Goal: Task Accomplishment & Management: Manage account settings

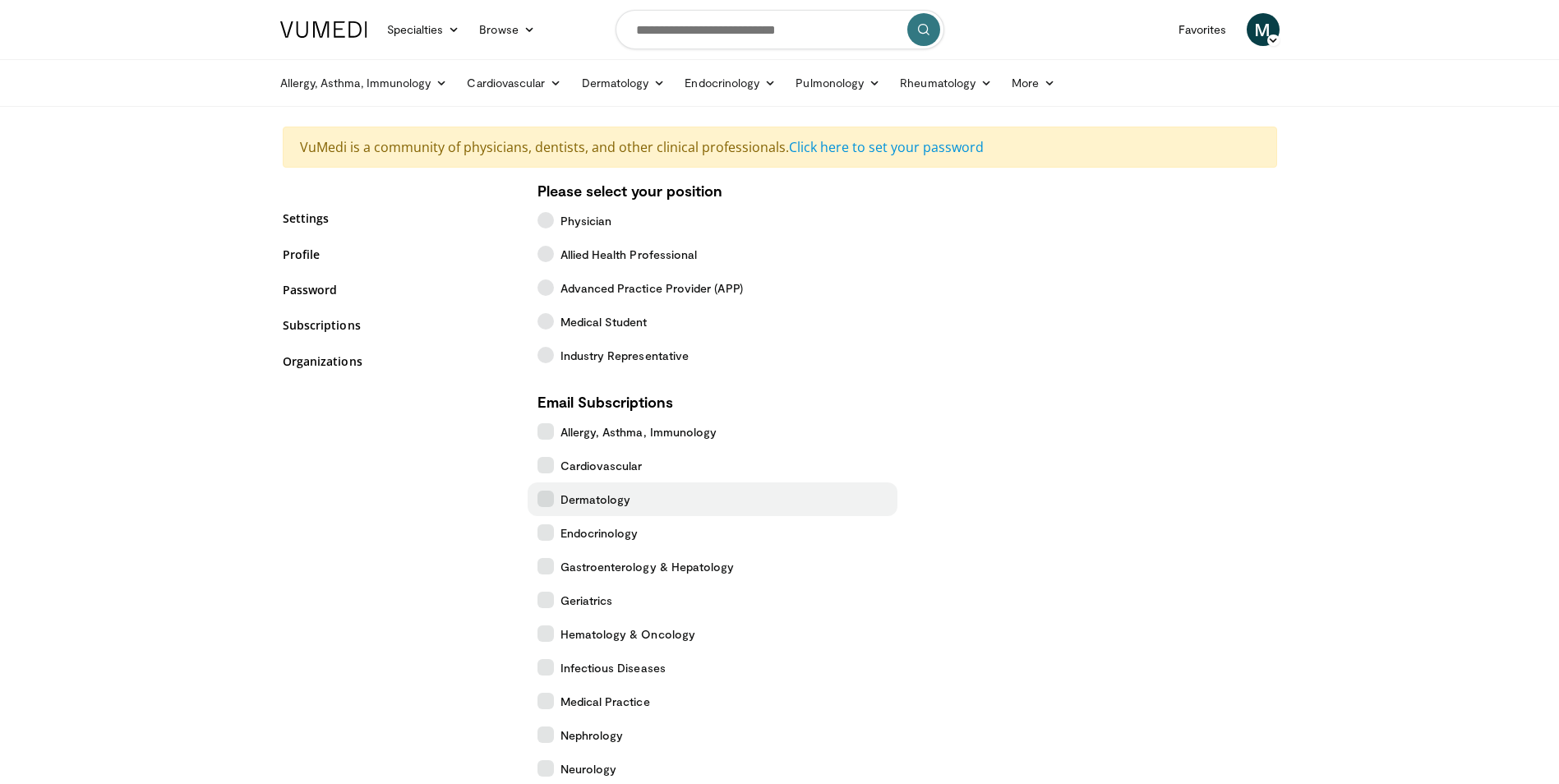
click at [554, 497] on label "Dermatology" at bounding box center [713, 498] width 370 height 33
click at [555, 639] on label "Hematology & Oncology" at bounding box center [713, 633] width 370 height 33
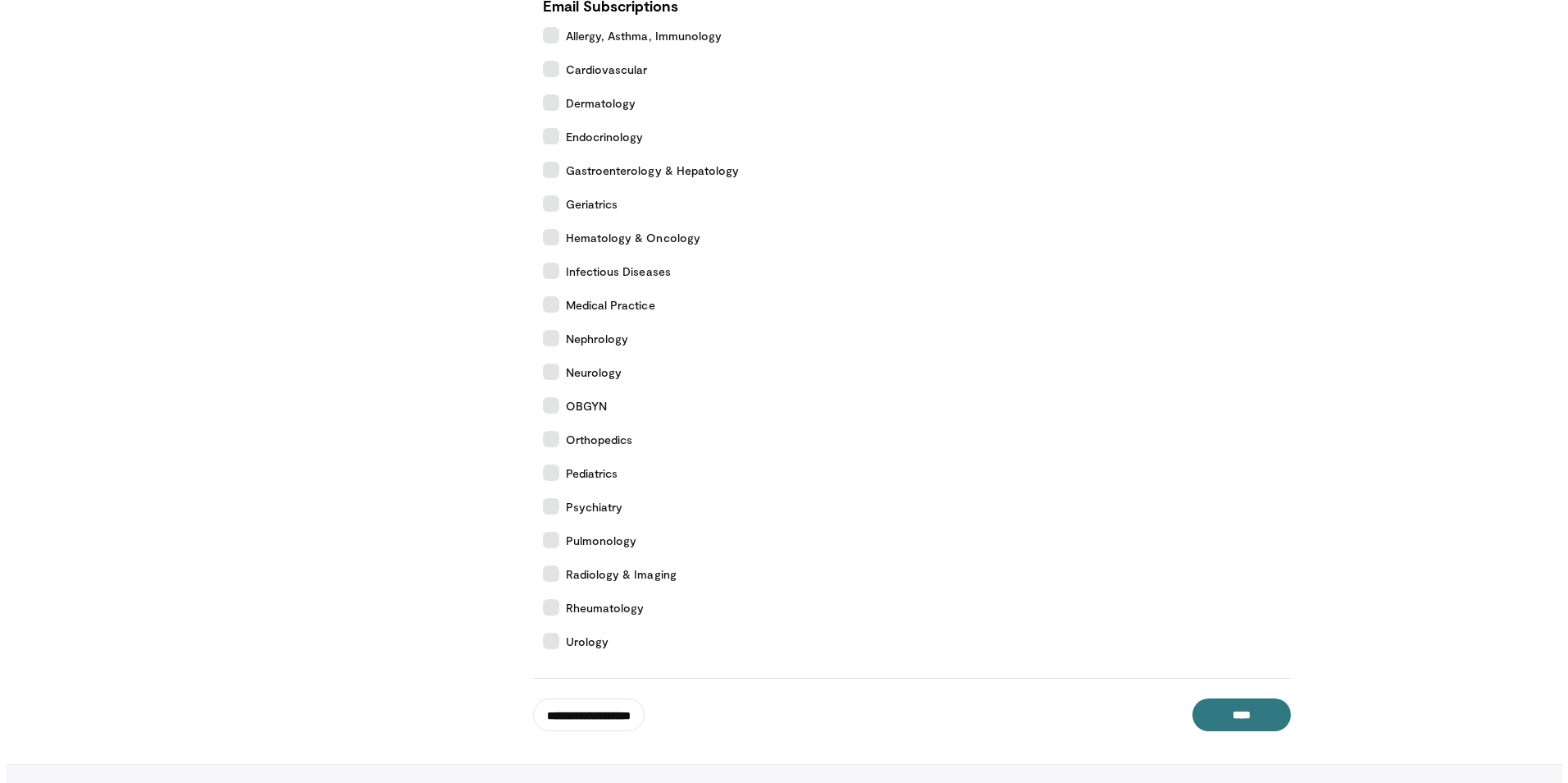
scroll to position [410, 0]
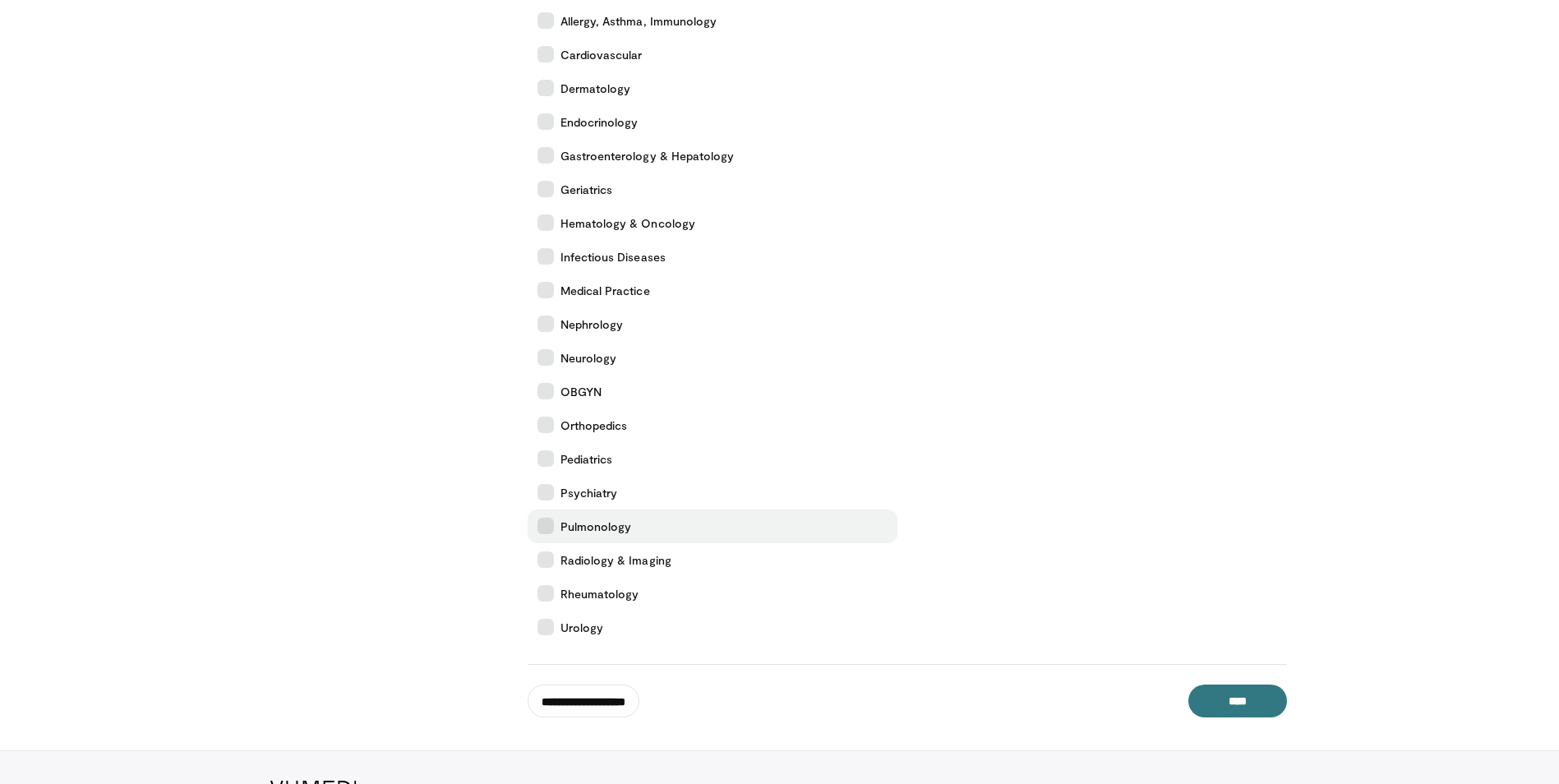
click at [546, 524] on icon at bounding box center [545, 526] width 16 height 16
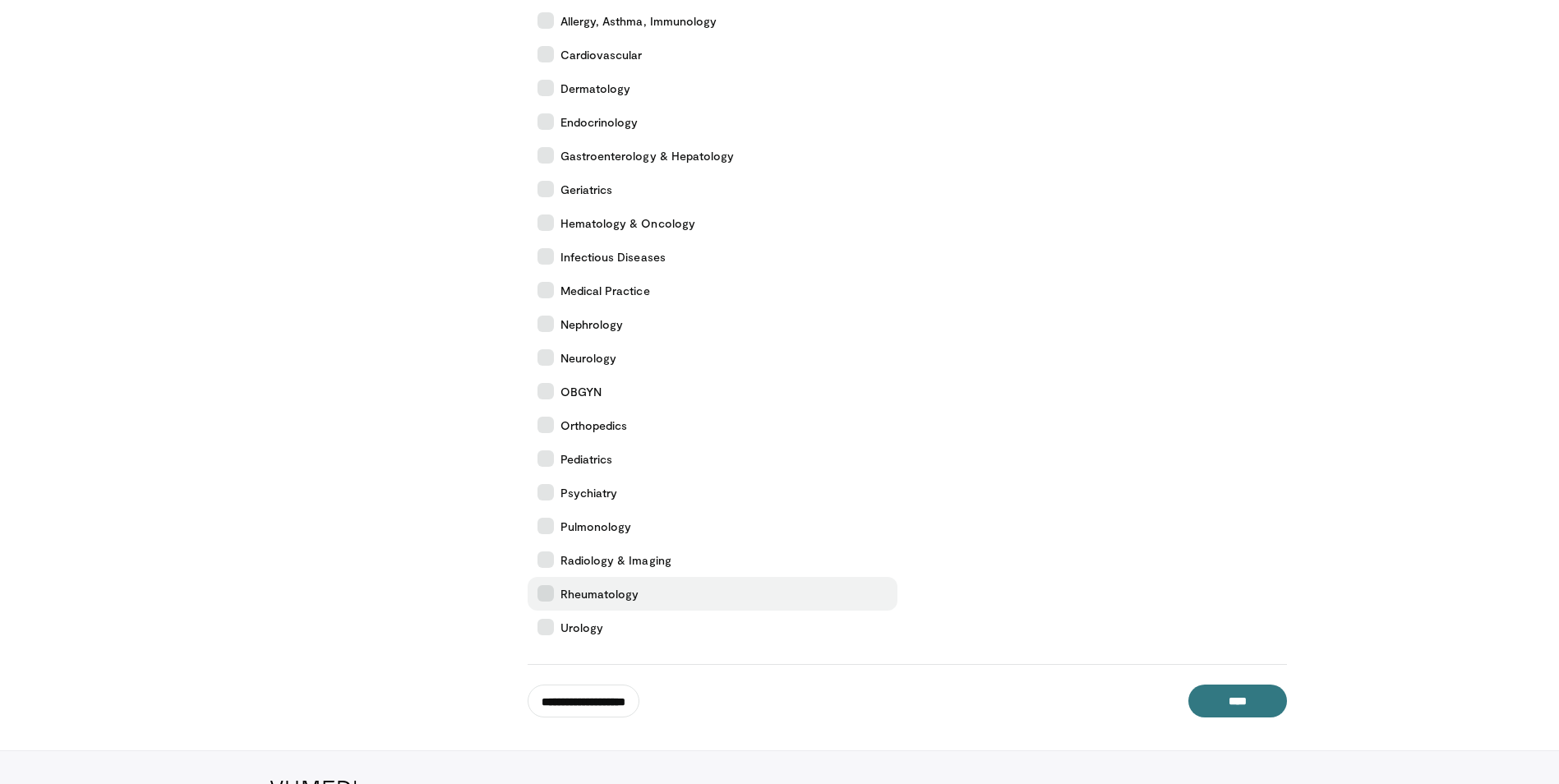
click at [543, 595] on icon at bounding box center [545, 593] width 16 height 16
click at [572, 700] on input "**********" at bounding box center [584, 700] width 112 height 32
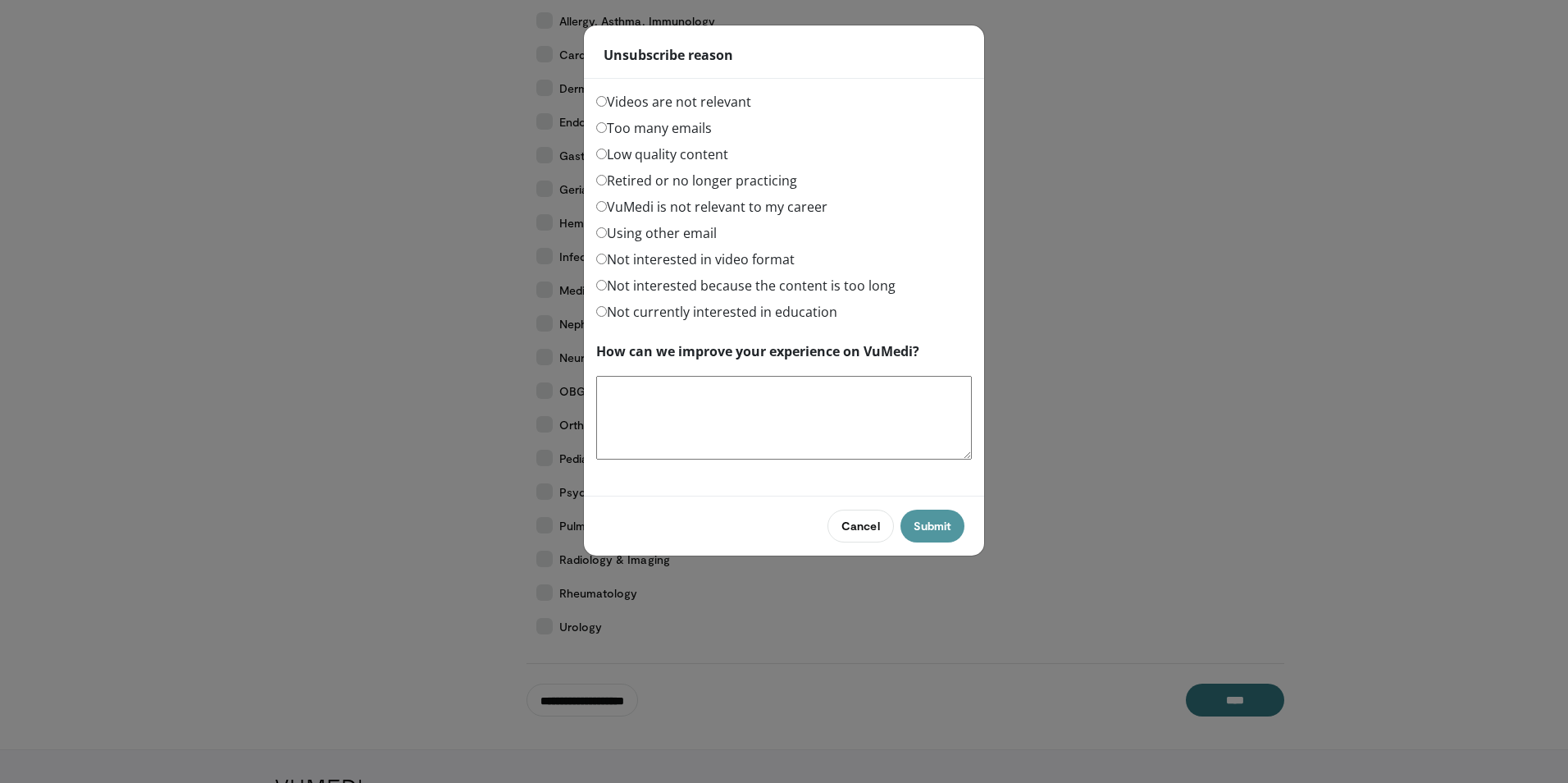
click at [930, 527] on button "Submit" at bounding box center [932, 525] width 64 height 32
